Goal: Task Accomplishment & Management: Use online tool/utility

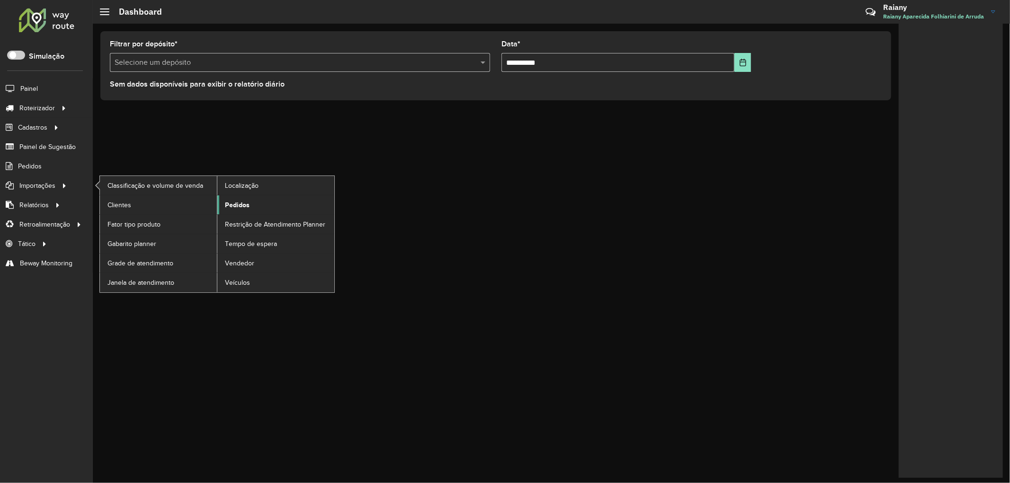
click at [233, 202] on span "Pedidos" at bounding box center [237, 205] width 25 height 10
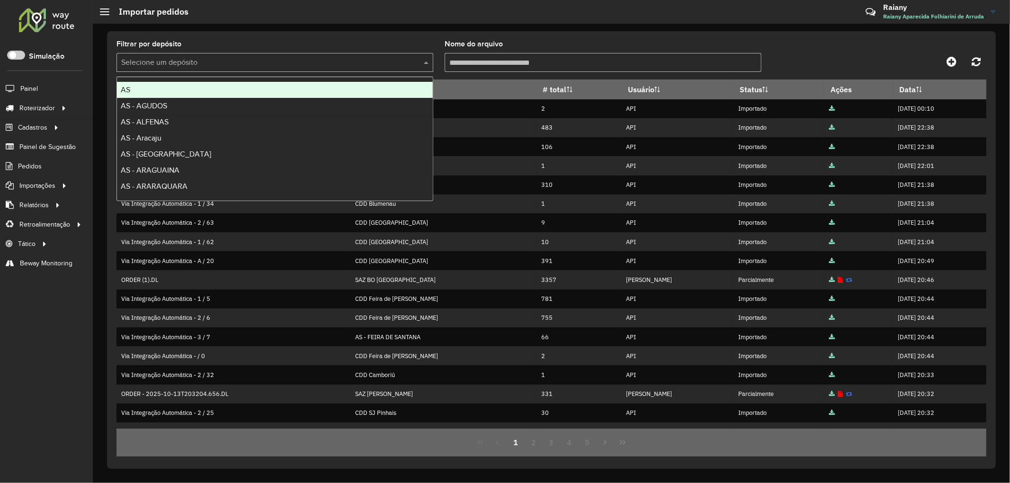
click at [225, 63] on input "text" at bounding box center [265, 62] width 288 height 11
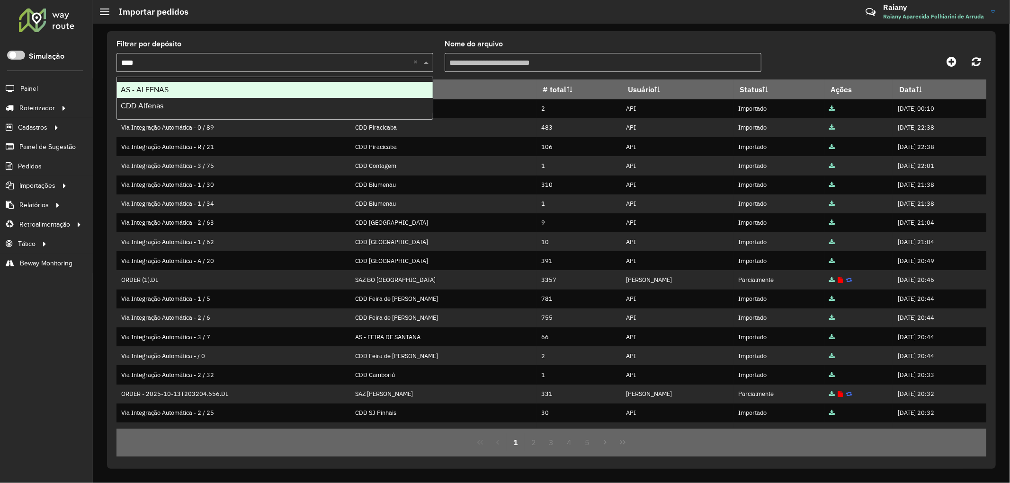
type input "*****"
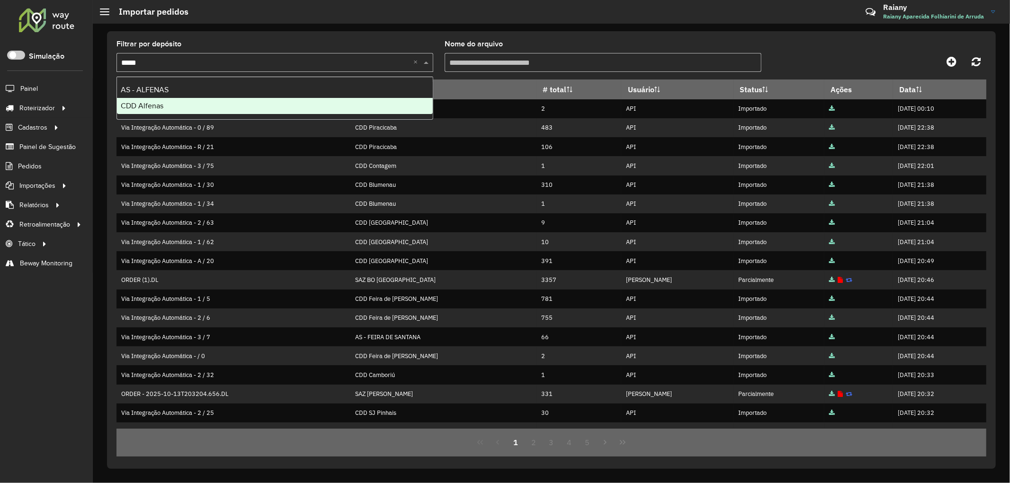
click at [172, 107] on div "CDD Alfenas" at bounding box center [275, 106] width 316 height 16
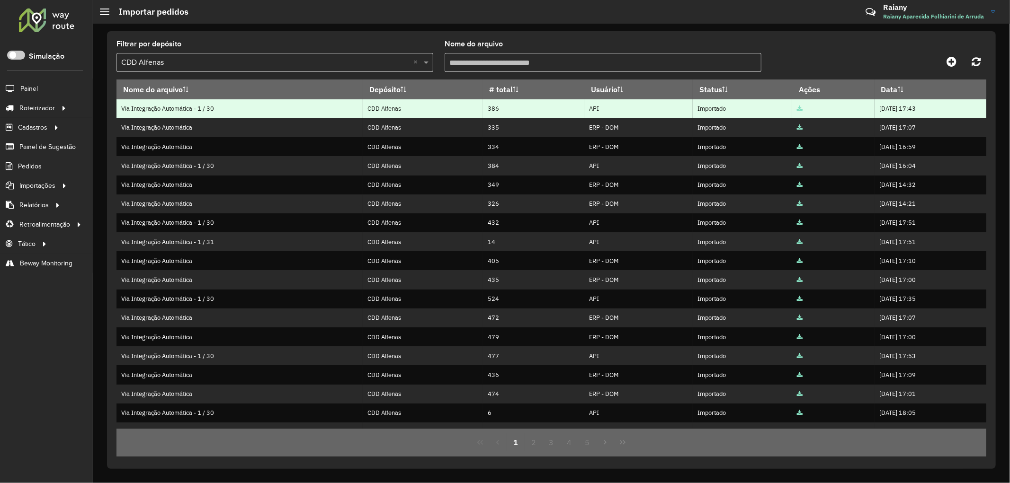
click at [797, 110] on icon at bounding box center [800, 109] width 6 height 6
click at [797, 109] on icon at bounding box center [800, 109] width 6 height 6
